Goal: Task Accomplishment & Management: Manage account settings

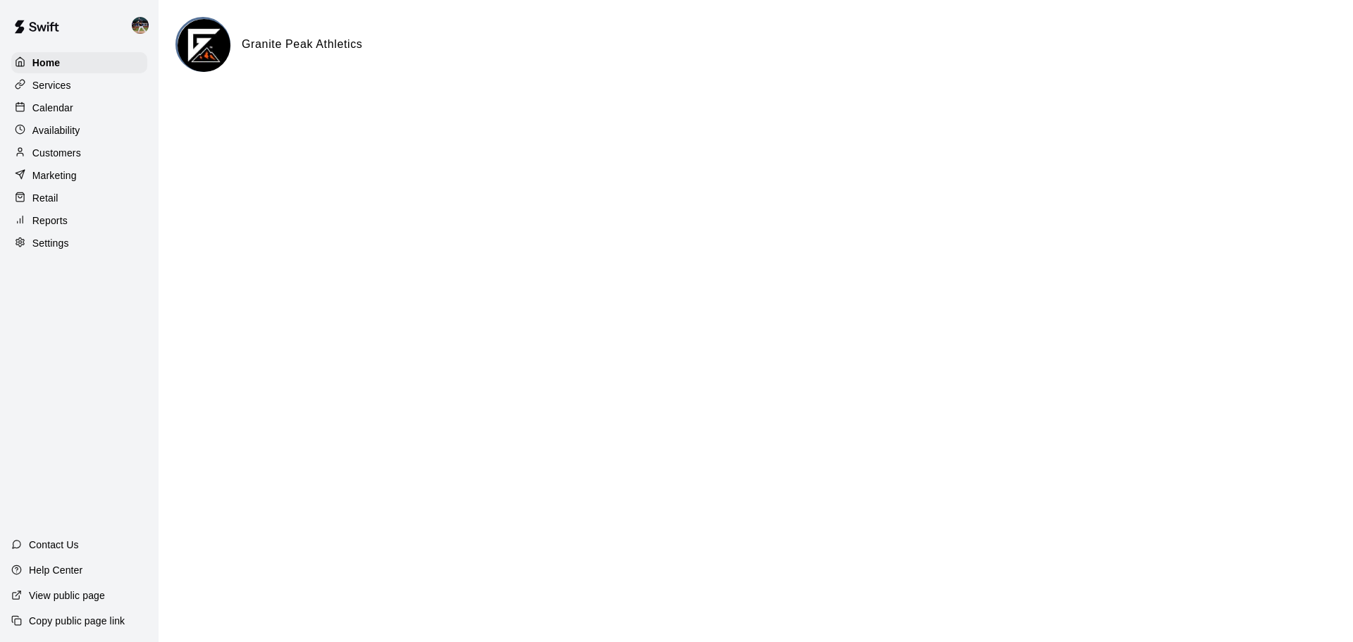
click at [87, 158] on div "Customers" at bounding box center [79, 152] width 136 height 21
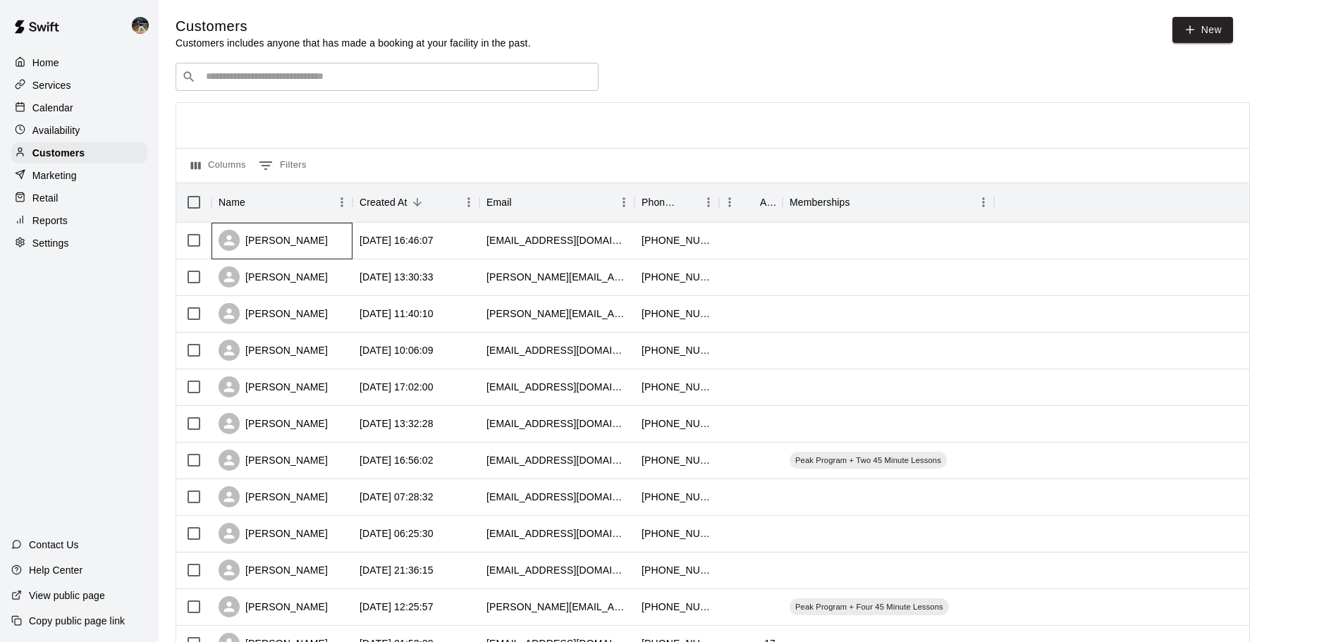
click at [288, 236] on div "[PERSON_NAME]" at bounding box center [272, 240] width 109 height 21
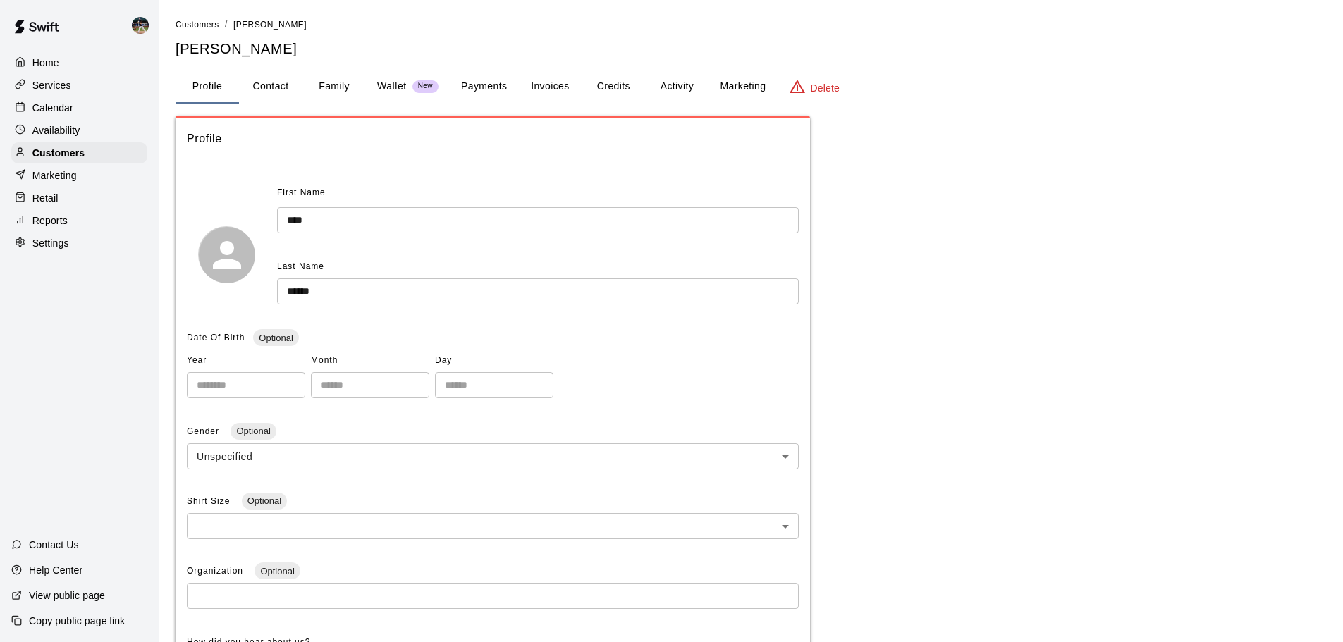
click at [331, 91] on button "Family" at bounding box center [333, 87] width 63 height 34
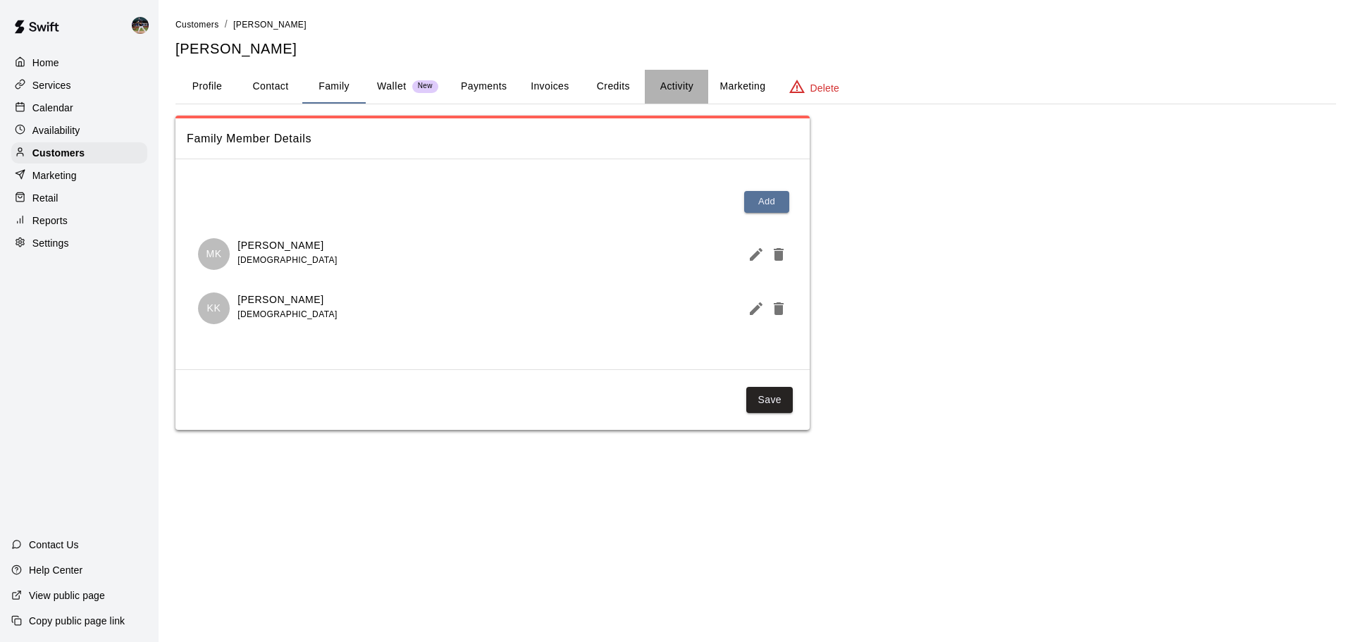
click at [667, 81] on button "Activity" at bounding box center [676, 87] width 63 height 34
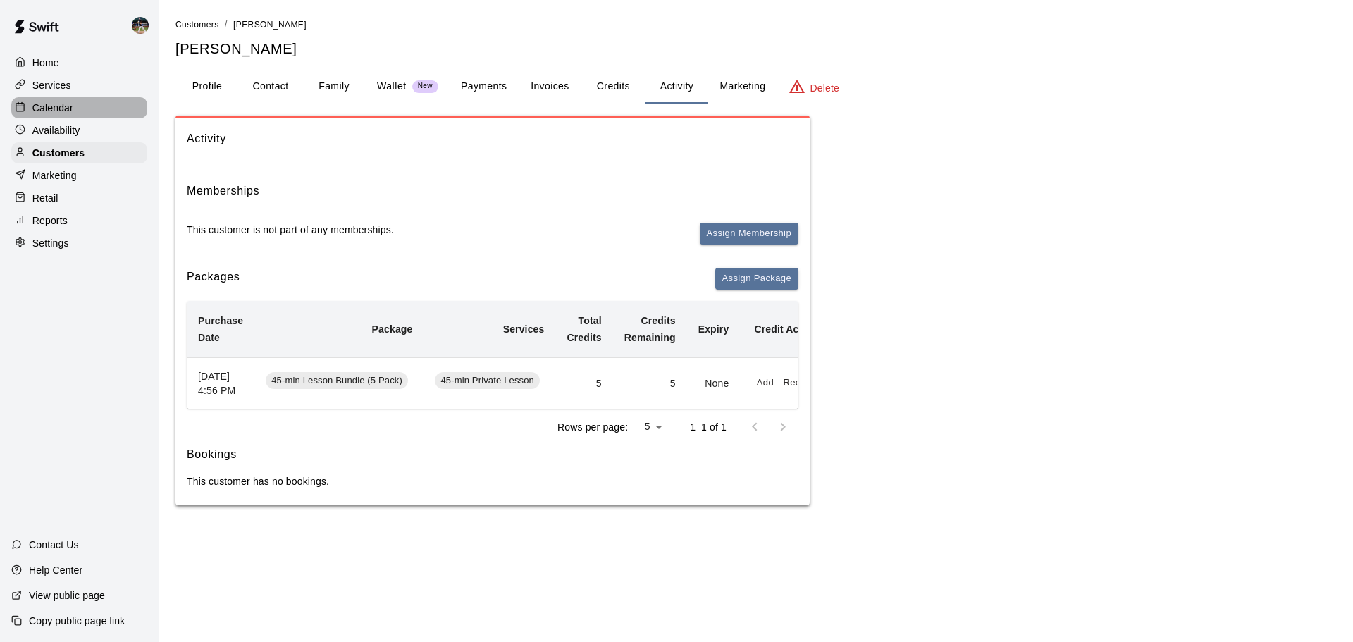
click at [56, 108] on p "Calendar" at bounding box center [52, 108] width 41 height 14
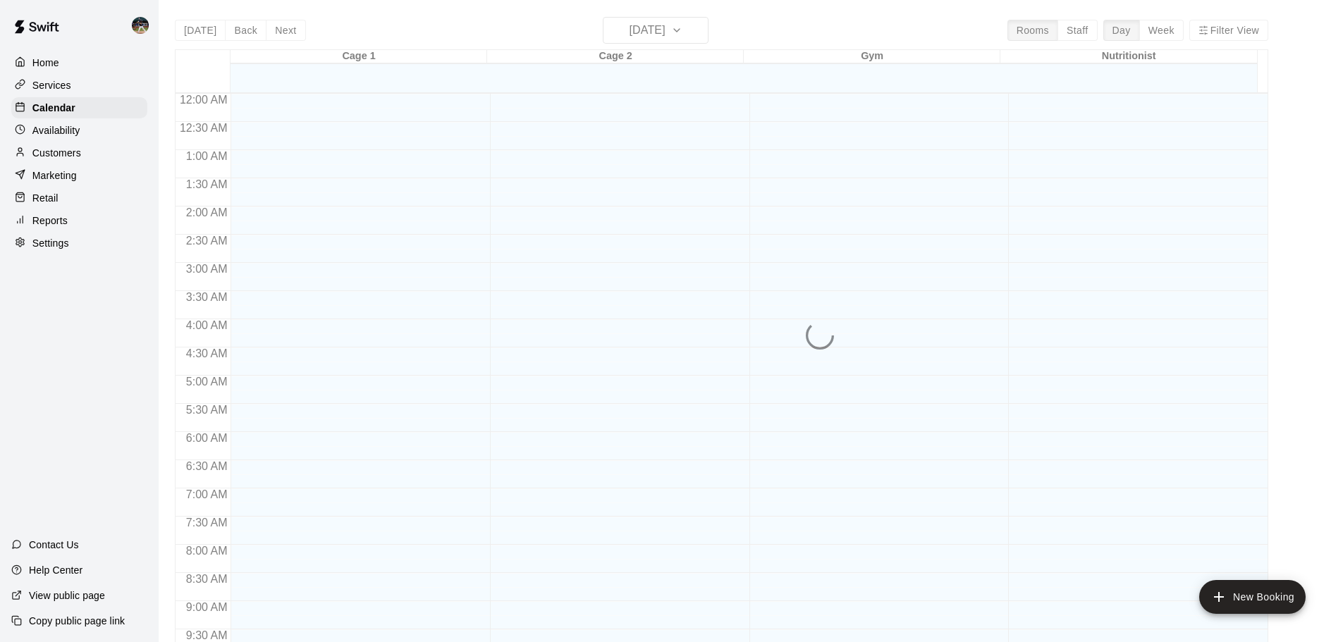
scroll to position [746, 0]
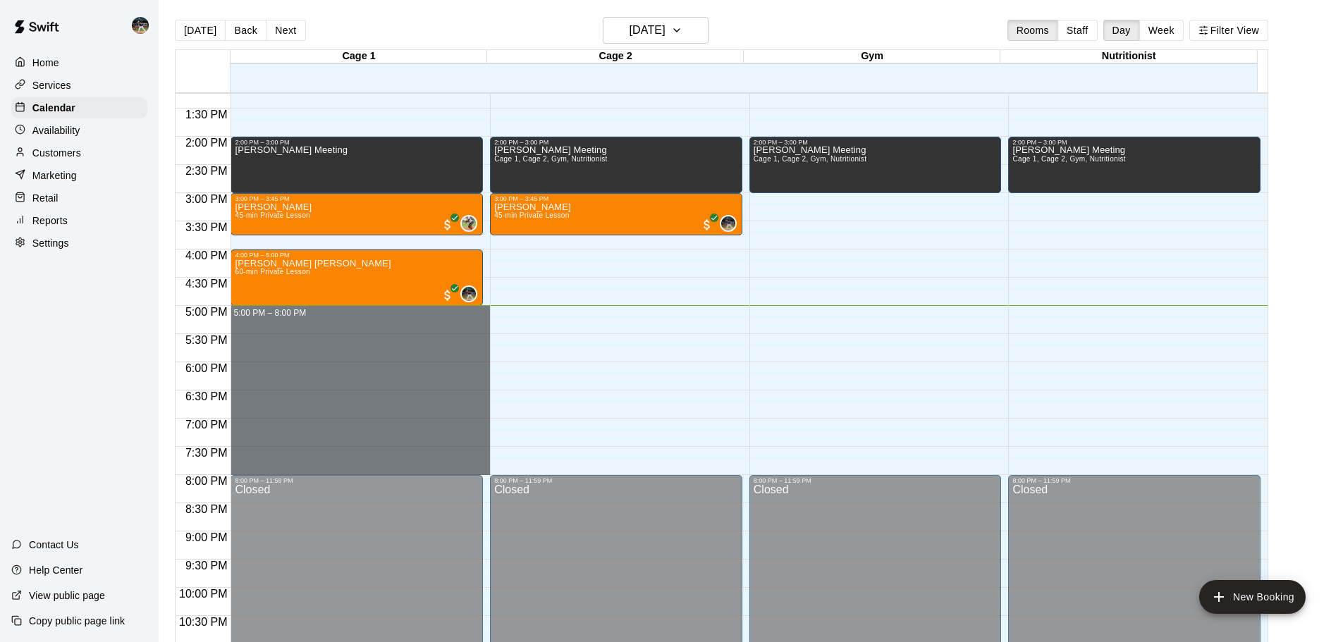
drag, startPoint x: 314, startPoint y: 311, endPoint x: 352, endPoint y: 467, distance: 160.3
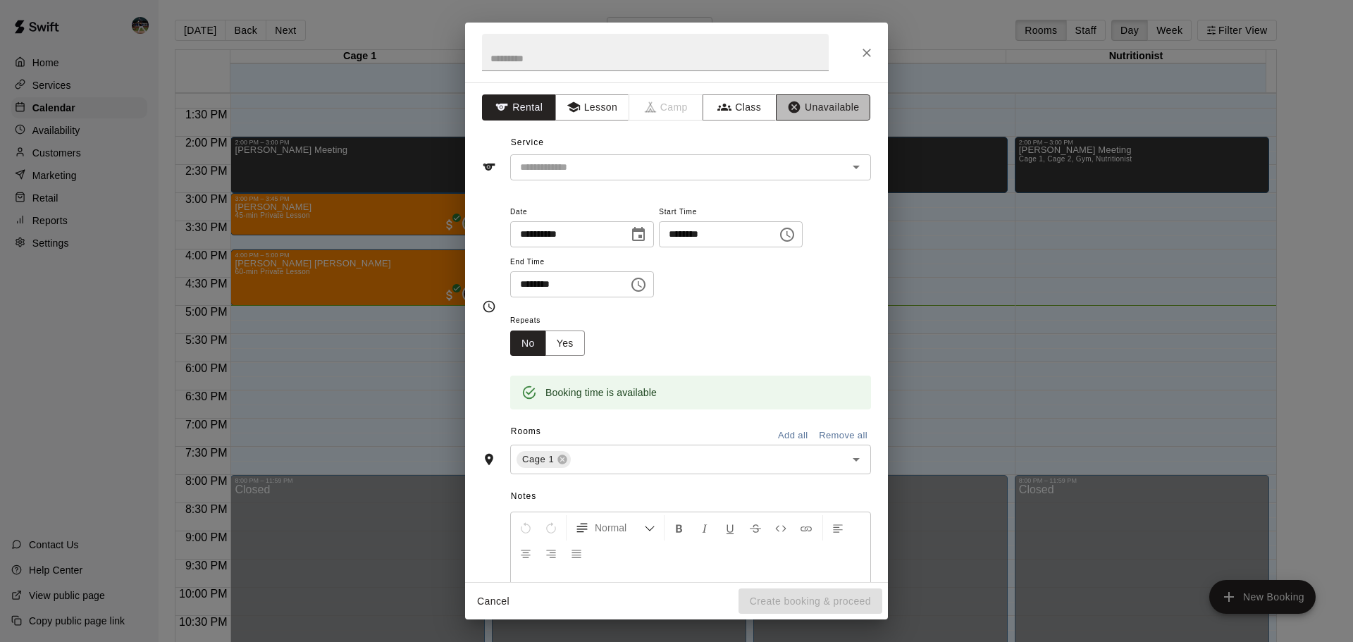
click at [674, 94] on button "Unavailable" at bounding box center [823, 107] width 94 height 26
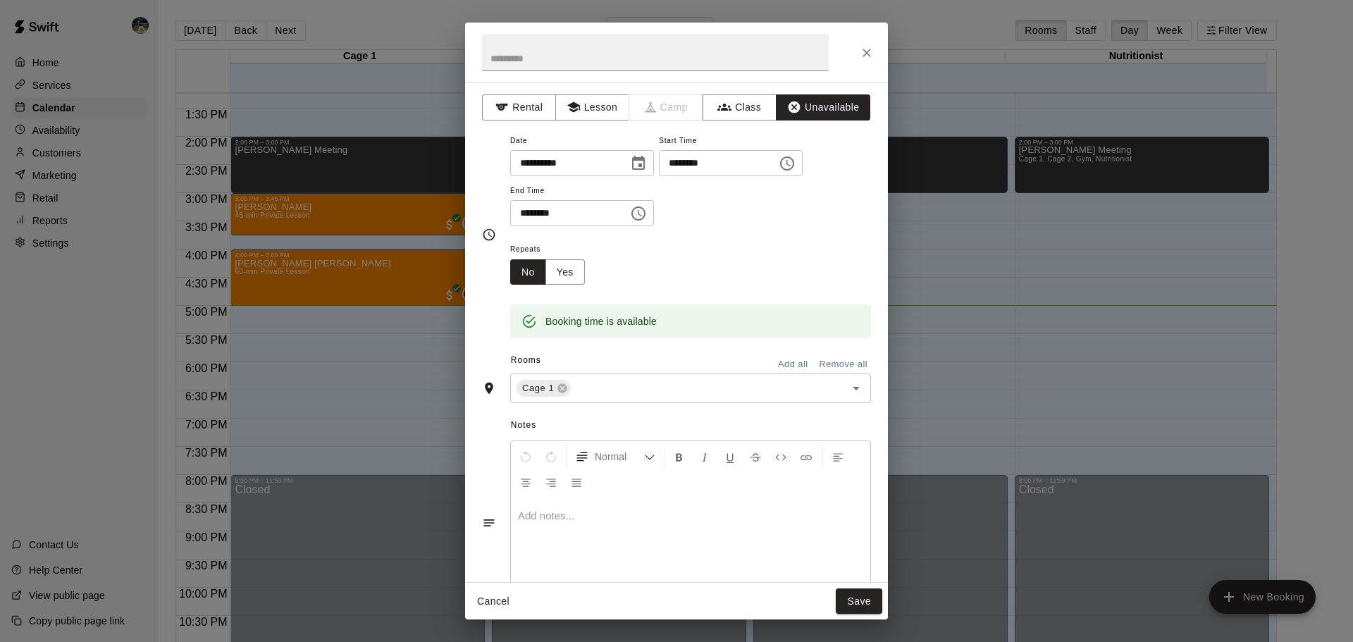
click at [674, 361] on button "Add all" at bounding box center [792, 365] width 45 height 22
click at [674, 367] on button "Save" at bounding box center [859, 602] width 47 height 26
